Goal: Task Accomplishment & Management: Manage account settings

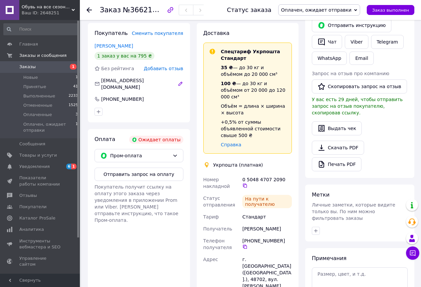
scroll to position [183, 0]
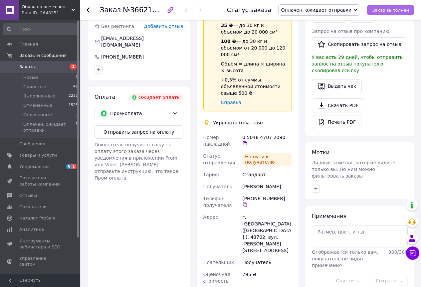
click at [397, 12] on span "Заказ выполнен" at bounding box center [390, 10] width 37 height 5
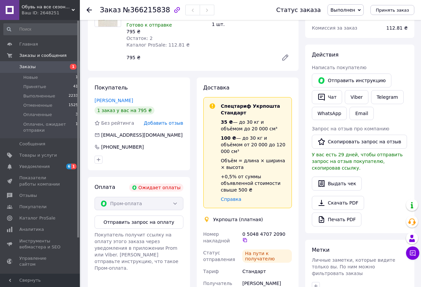
scroll to position [71, 0]
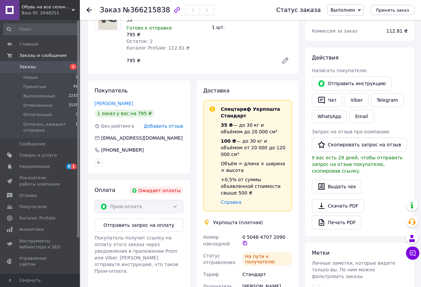
click at [247, 241] on icon at bounding box center [245, 243] width 4 height 4
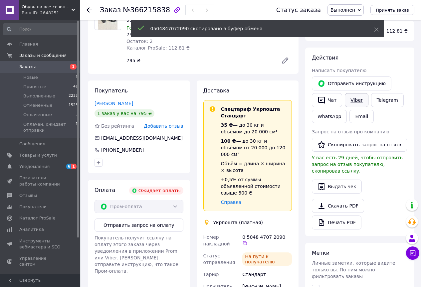
click at [356, 99] on link "Viber" at bounding box center [356, 100] width 23 height 14
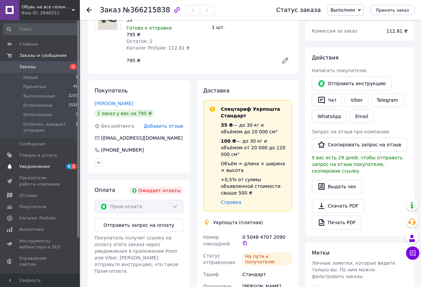
click at [71, 166] on span "6" at bounding box center [68, 167] width 5 height 6
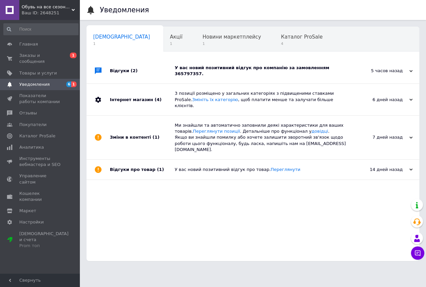
click at [71, 82] on span "6" at bounding box center [68, 85] width 5 height 6
click at [269, 70] on div "У вас новий позитивний відгук про компанію за замовленням 365797357." at bounding box center [260, 71] width 171 height 12
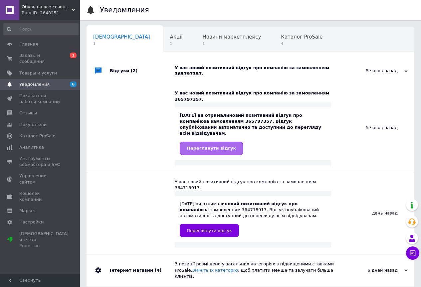
click at [219, 146] on span "Переглянути відгук" at bounding box center [211, 148] width 49 height 5
click at [33, 55] on span "Заказы и сообщения" at bounding box center [40, 59] width 42 height 12
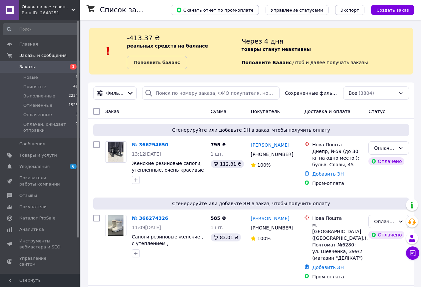
click at [27, 64] on link "Заказы 1" at bounding box center [41, 66] width 82 height 11
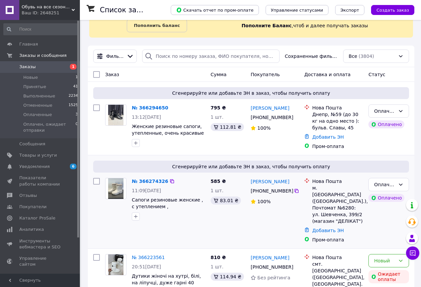
scroll to position [67, 0]
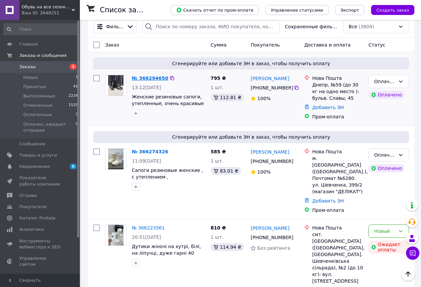
click at [151, 78] on link "№ 366294650" at bounding box center [150, 78] width 36 height 5
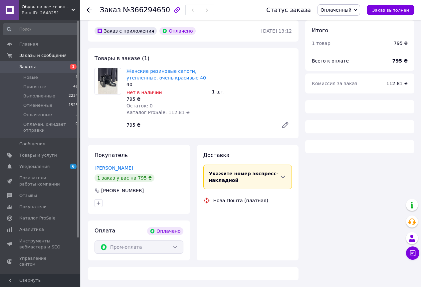
scroll to position [67, 0]
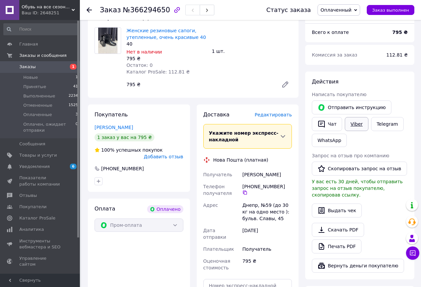
click at [355, 125] on link "Viber" at bounding box center [356, 124] width 23 height 14
click at [128, 286] on div "Оплата Оплачено Пром-оплата" at bounding box center [139, 272] width 102 height 146
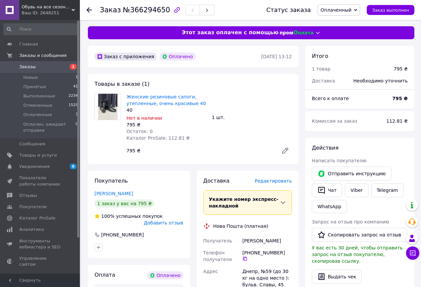
scroll to position [0, 0]
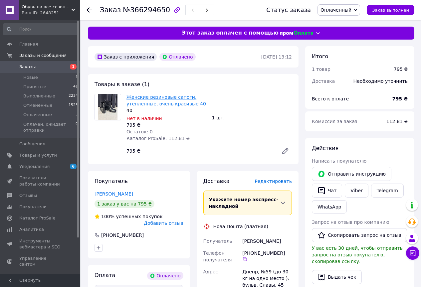
click at [164, 97] on link "Женские резиновые сапоги, утепленные, очень красивые 40" at bounding box center [167, 101] width 80 height 12
click at [27, 65] on span "Заказы" at bounding box center [27, 67] width 16 height 6
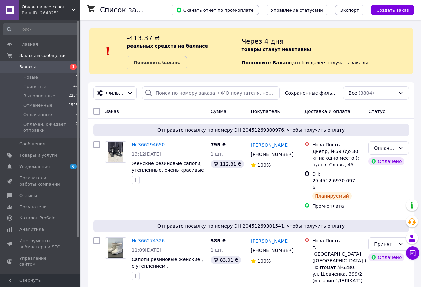
click at [20, 66] on span "Заказы" at bounding box center [27, 67] width 16 height 6
click at [75, 165] on span "6" at bounding box center [73, 167] width 7 height 6
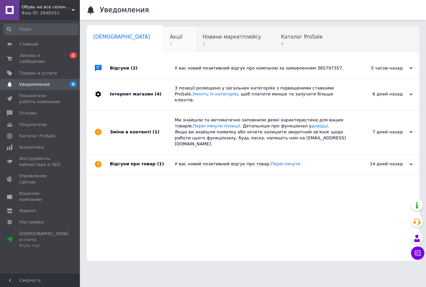
click at [170, 36] on span "Акції" at bounding box center [176, 37] width 13 height 6
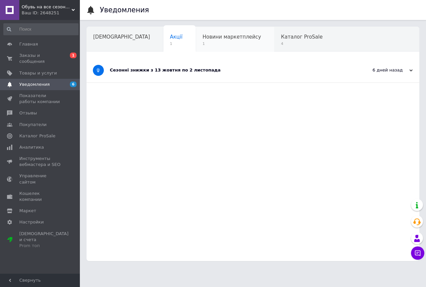
click at [202, 37] on span "Новини маркетплейсу" at bounding box center [231, 37] width 59 height 6
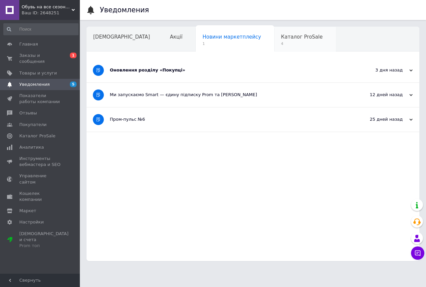
click at [281, 37] on span "Каталог ProSale" at bounding box center [302, 37] width 42 height 6
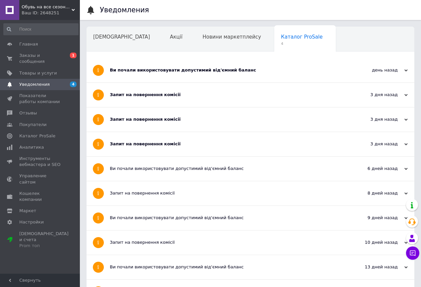
click at [160, 52] on div "Навчання та заходи" at bounding box center [123, 64] width 73 height 25
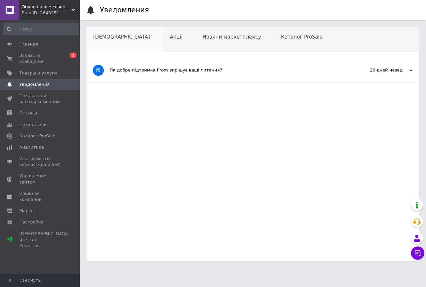
click at [102, 37] on span "[DEMOGRAPHIC_DATA]" at bounding box center [121, 37] width 57 height 6
